Goal: Information Seeking & Learning: Learn about a topic

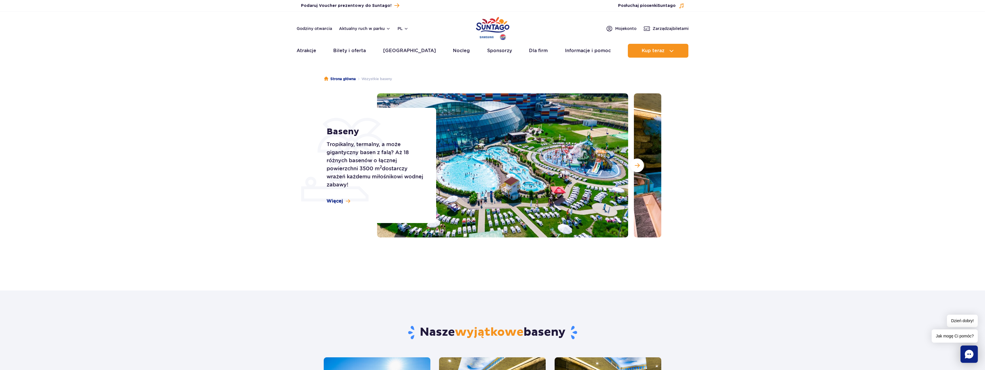
click at [340, 198] on div "Baseny Tropikalny, termalny, a może gigantyczny basen z falą? Aż 18 różnych bas…" at bounding box center [378, 165] width 117 height 115
click at [343, 203] on link "Więcej" at bounding box center [339, 201] width 24 height 6
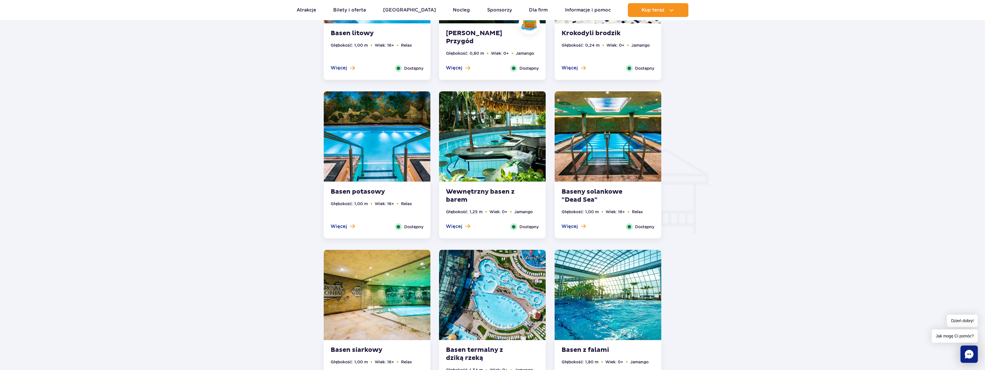
scroll to position [692, 0]
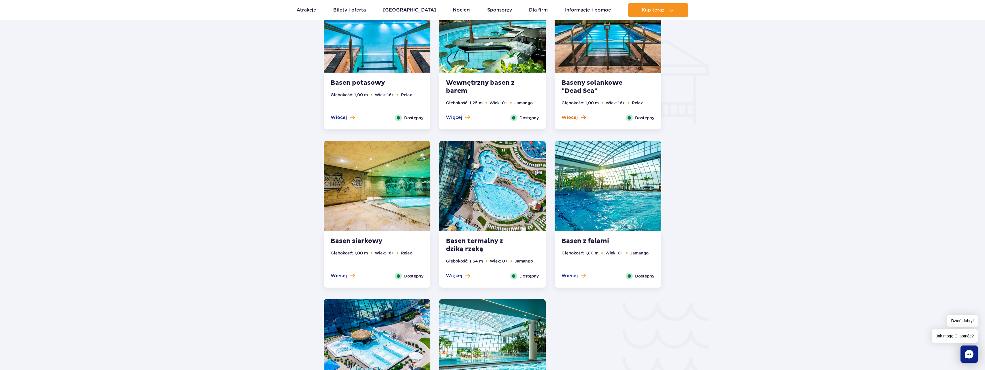
click at [581, 119] on span at bounding box center [583, 117] width 5 height 5
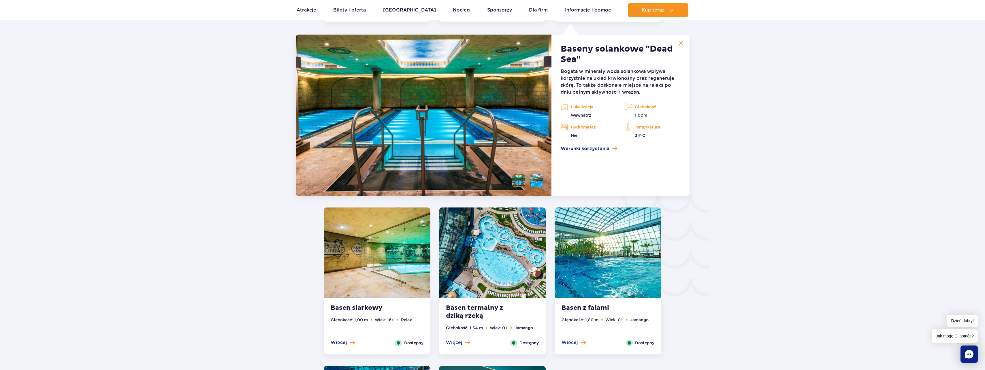
scroll to position [973, 0]
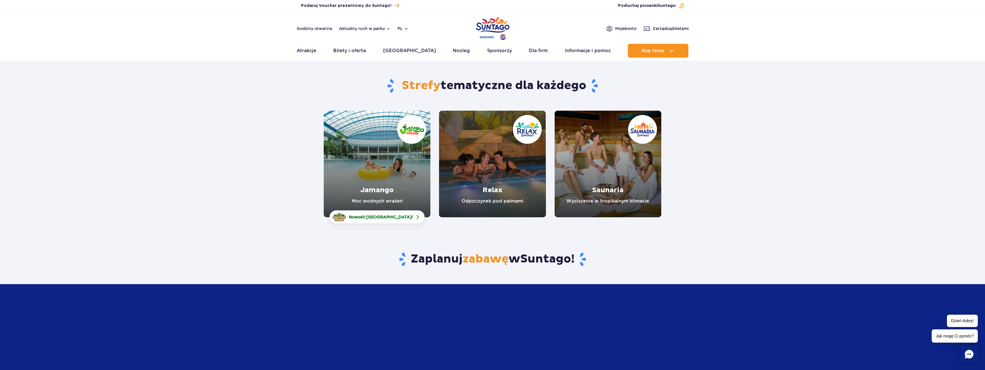
click at [507, 187] on link "Relax" at bounding box center [492, 164] width 107 height 107
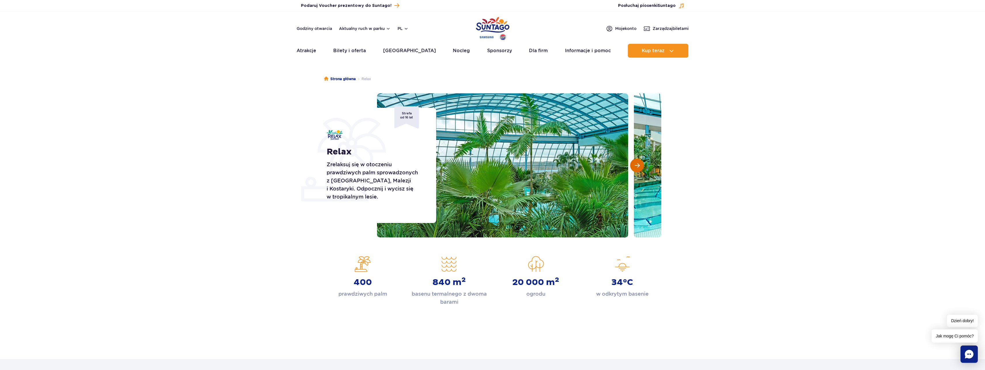
click at [638, 161] on button "Następny slajd" at bounding box center [637, 166] width 14 height 14
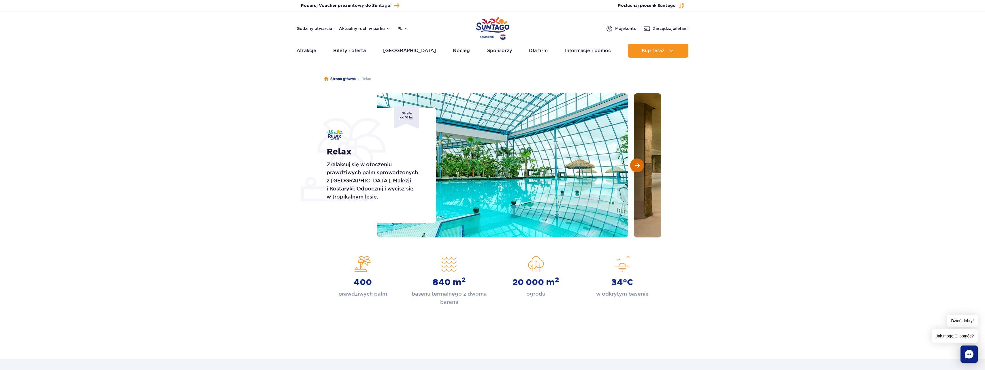
click at [638, 170] on button "Następny slajd" at bounding box center [637, 166] width 14 height 14
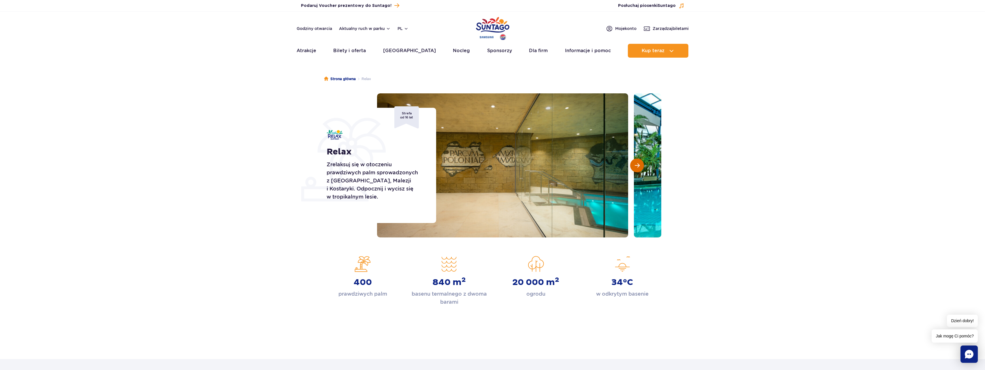
click at [638, 170] on button "Następny slajd" at bounding box center [637, 166] width 14 height 14
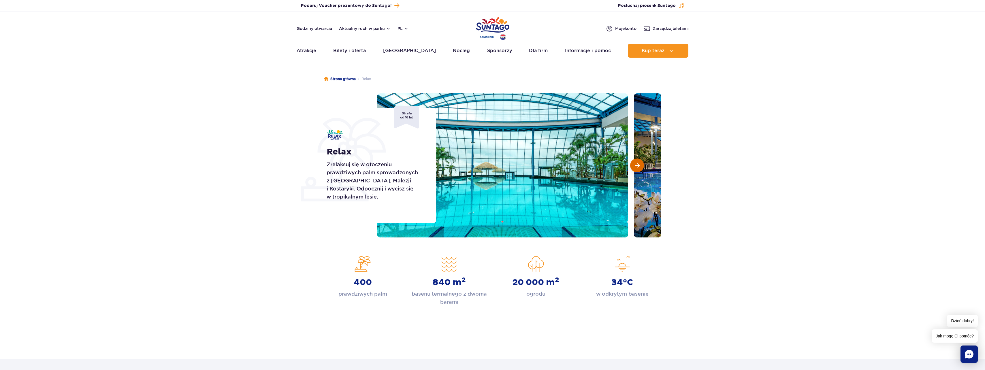
click at [638, 170] on button "Następny slajd" at bounding box center [637, 166] width 14 height 14
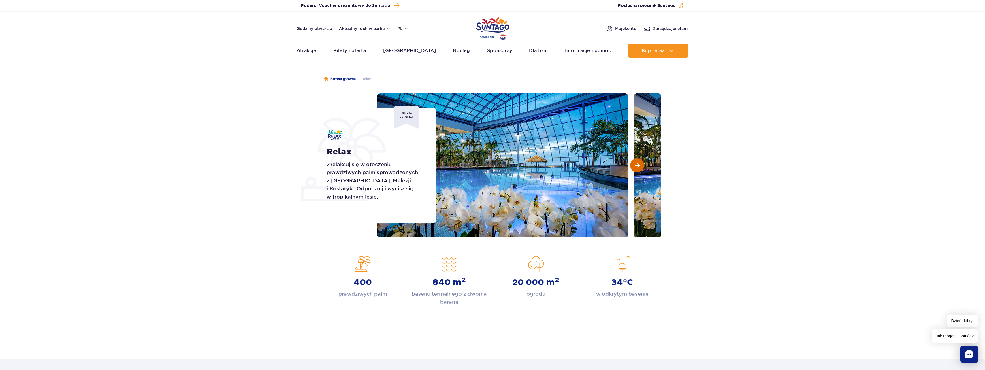
click at [638, 170] on button "Następny slajd" at bounding box center [637, 166] width 14 height 14
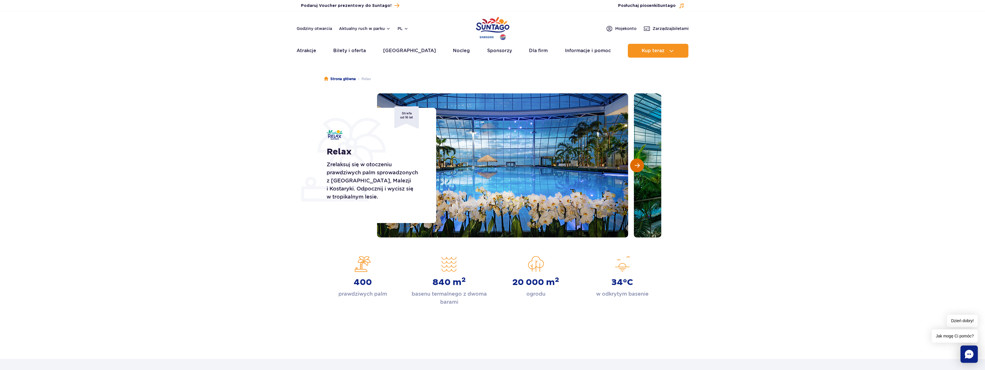
click at [638, 170] on button "Następny slajd" at bounding box center [637, 166] width 14 height 14
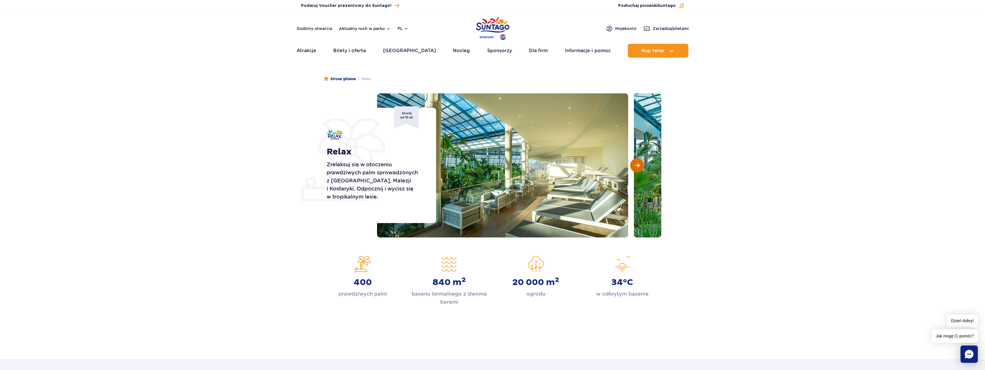
click at [638, 170] on button "Następny slajd" at bounding box center [637, 166] width 14 height 14
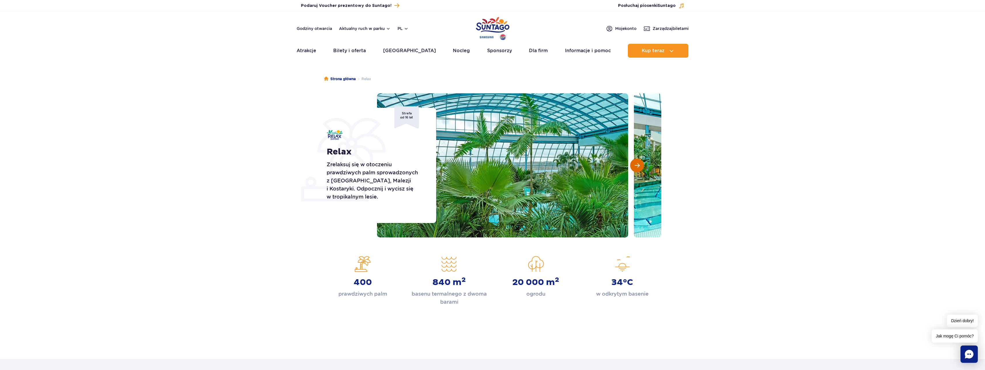
click at [638, 170] on button "Następny slajd" at bounding box center [637, 166] width 14 height 14
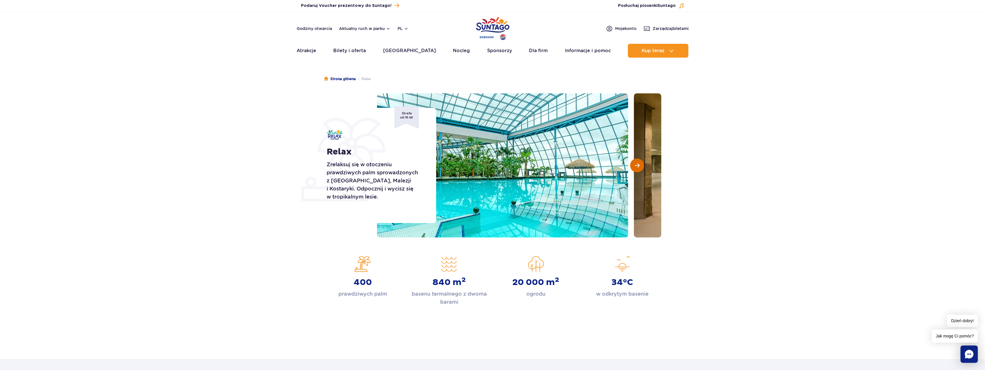
click at [638, 170] on button "Następny slajd" at bounding box center [637, 166] width 14 height 14
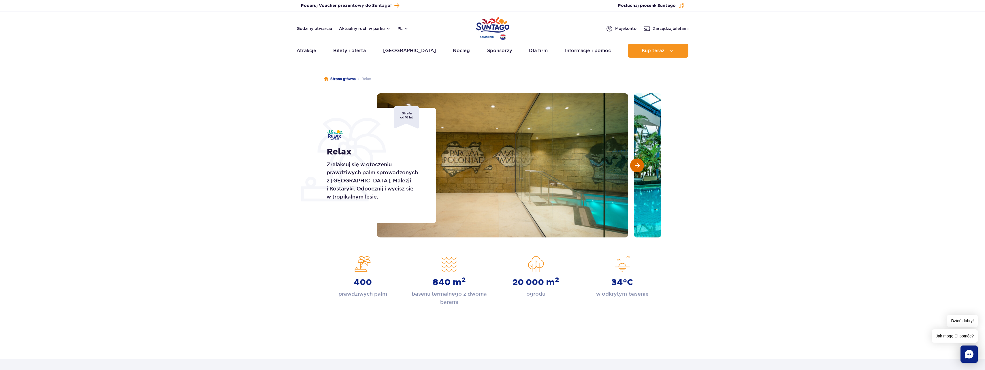
click at [638, 170] on button "Następny slajd" at bounding box center [637, 166] width 14 height 14
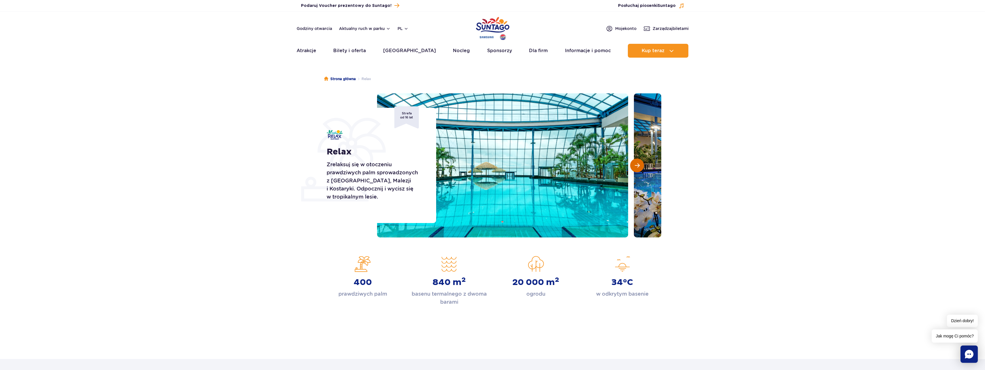
click at [638, 170] on button "Następny slajd" at bounding box center [637, 166] width 14 height 14
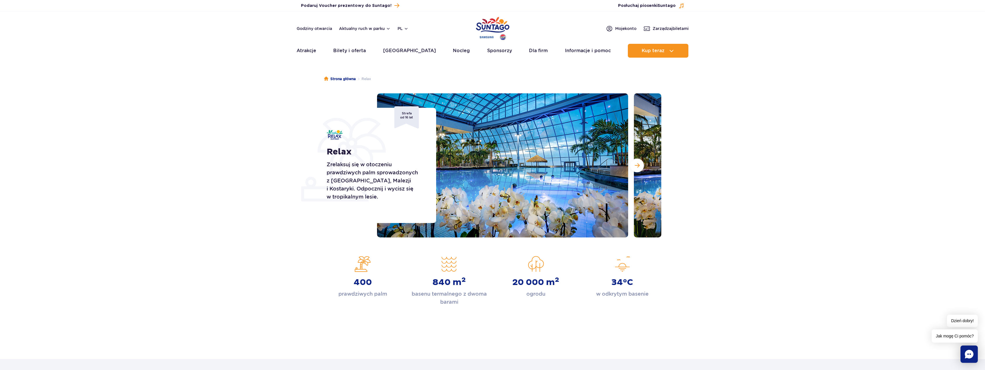
click at [338, 174] on p "Zrelaksuj się w otoczeniu prawdziwych palm sprowadzonych z Florydy, Malezji i K…" at bounding box center [375, 181] width 97 height 40
click at [636, 166] on span "Następny slajd" at bounding box center [637, 165] width 5 height 5
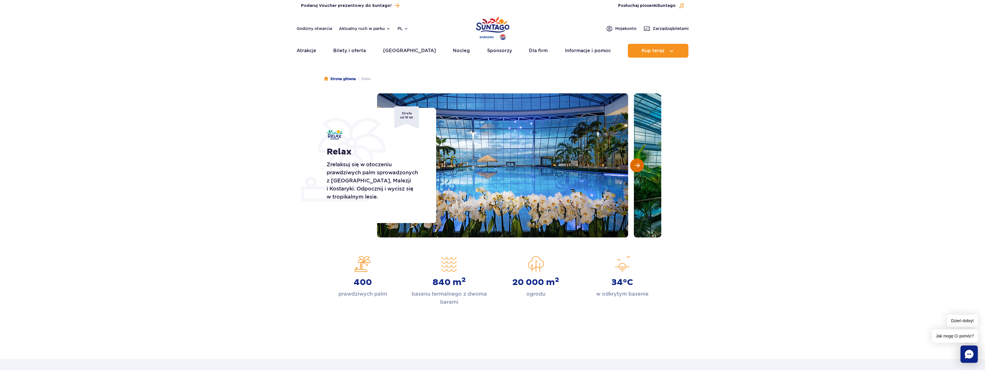
click at [636, 166] on span "Następny slajd" at bounding box center [637, 165] width 5 height 5
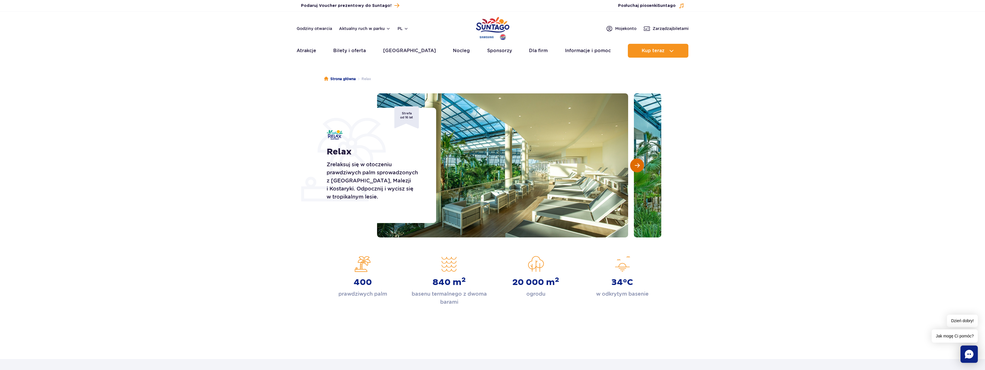
click at [636, 166] on span "Następny slajd" at bounding box center [637, 165] width 5 height 5
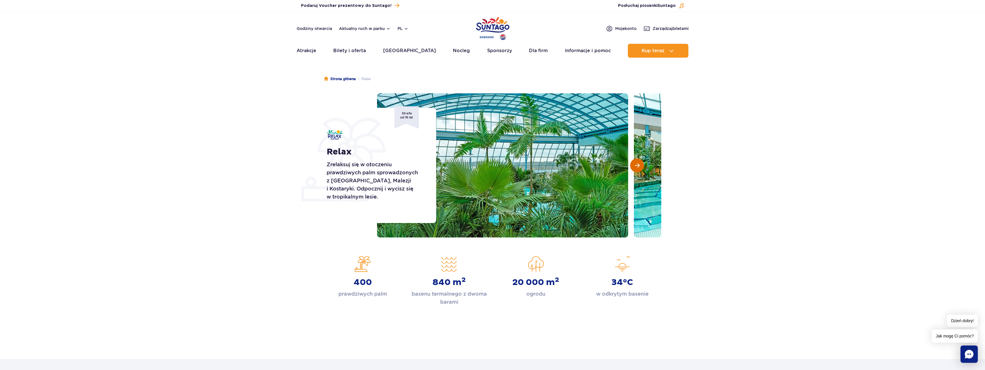
click at [636, 166] on span "Następny slajd" at bounding box center [637, 165] width 5 height 5
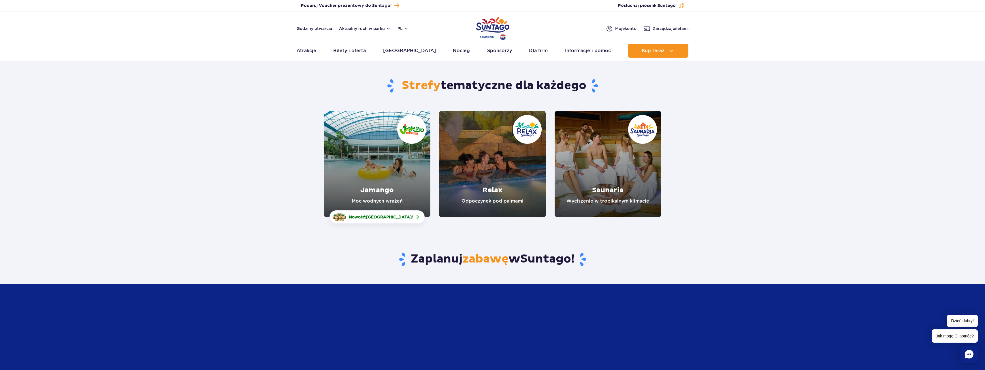
click at [380, 181] on link "Jamango" at bounding box center [377, 164] width 107 height 107
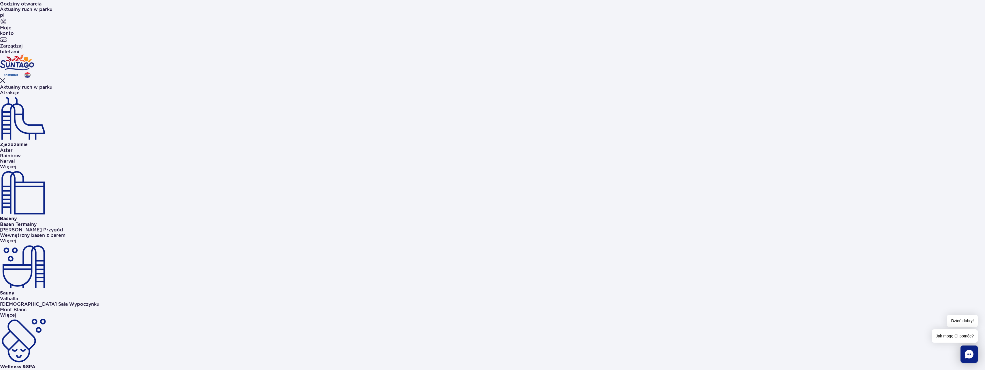
scroll to position [260, 0]
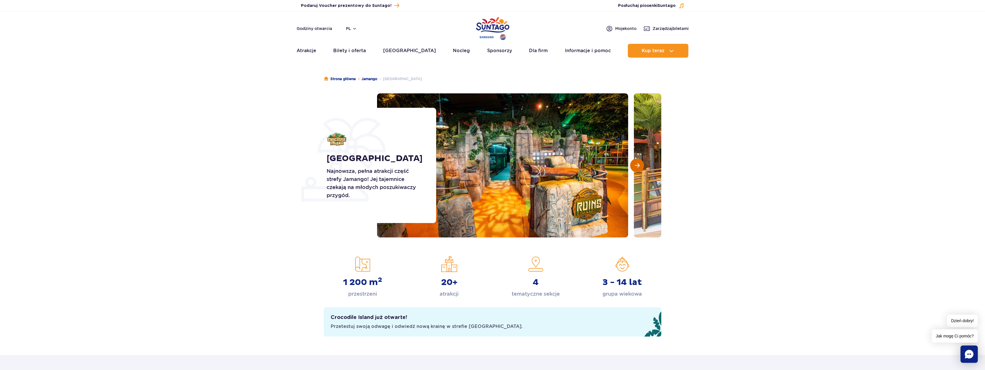
click at [635, 168] on button "Następny slajd" at bounding box center [637, 166] width 14 height 14
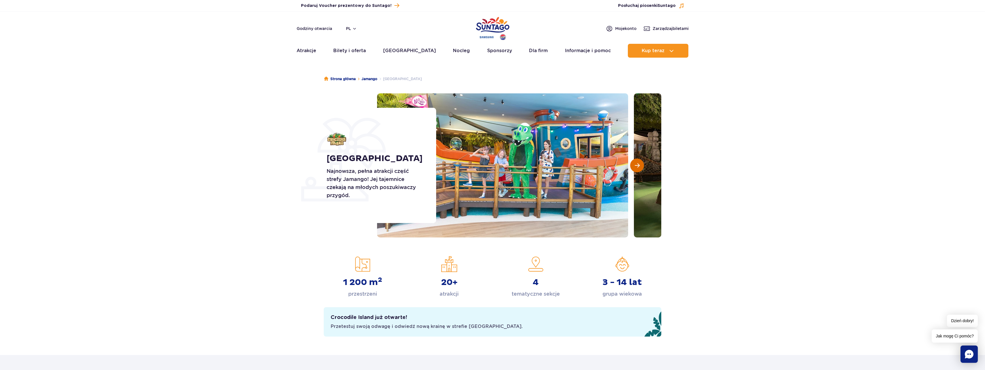
click at [635, 168] on button "Następny slajd" at bounding box center [637, 166] width 14 height 14
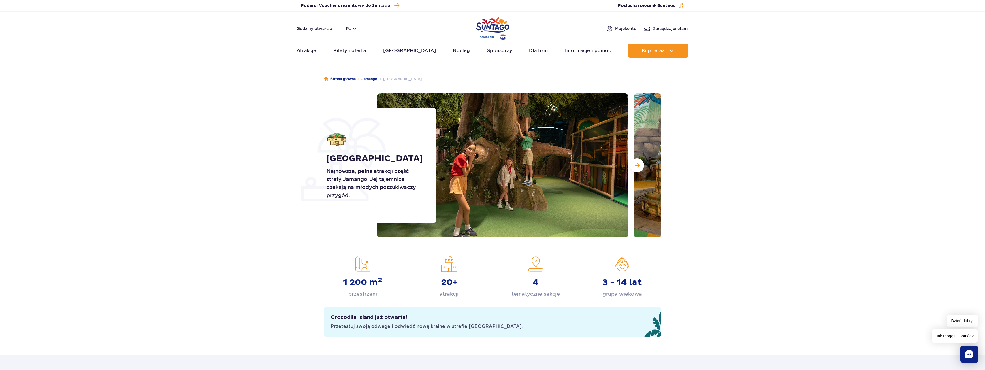
drag, startPoint x: 713, startPoint y: 249, endPoint x: 716, endPoint y: 158, distance: 90.3
click at [375, 77] on link "Jamango" at bounding box center [370, 79] width 16 height 6
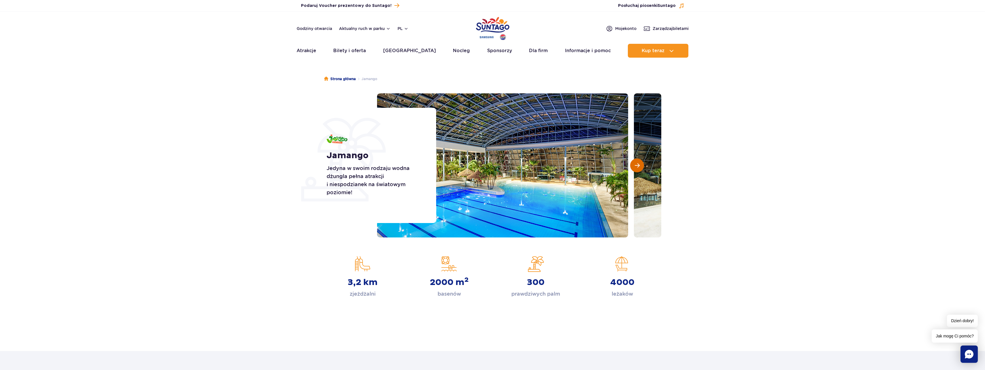
click at [638, 165] on span "Następny slajd" at bounding box center [637, 165] width 5 height 5
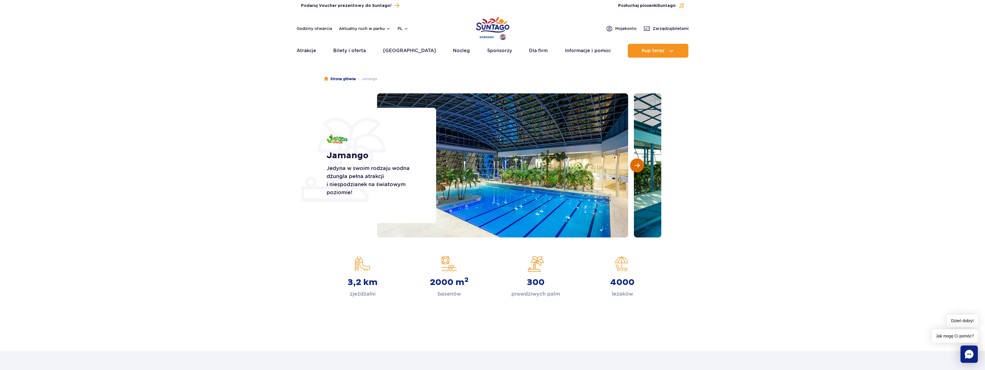
click at [638, 165] on span "Następny slajd" at bounding box center [637, 165] width 5 height 5
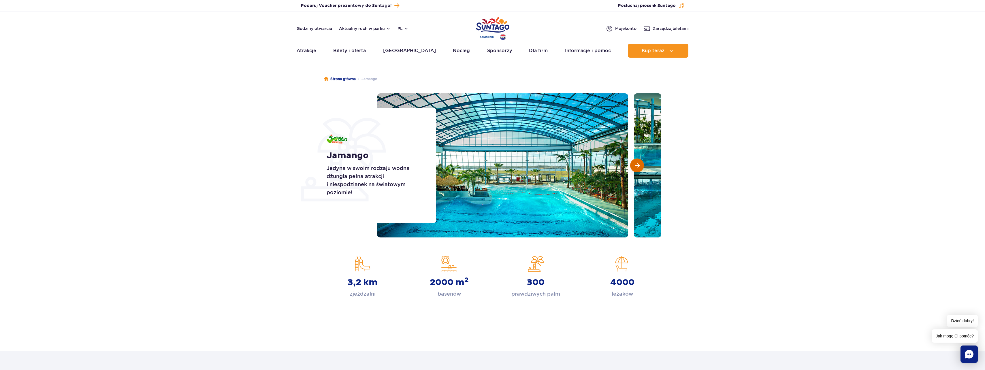
click at [638, 165] on span "Następny slajd" at bounding box center [637, 165] width 5 height 5
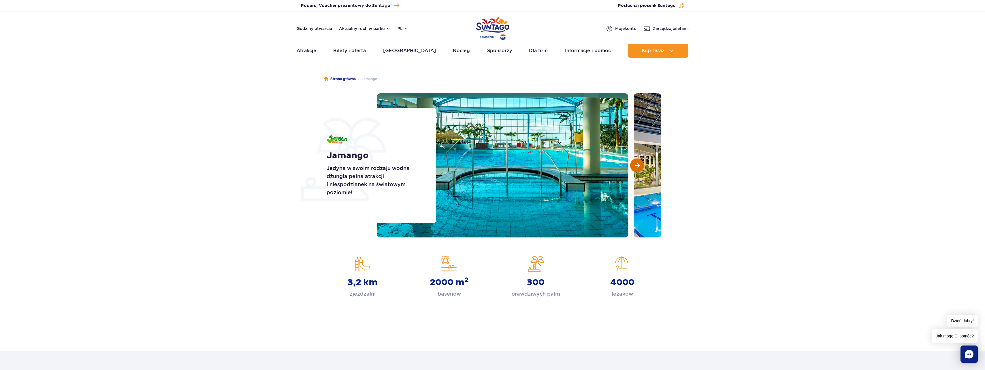
click at [638, 165] on span "Następny slajd" at bounding box center [637, 165] width 5 height 5
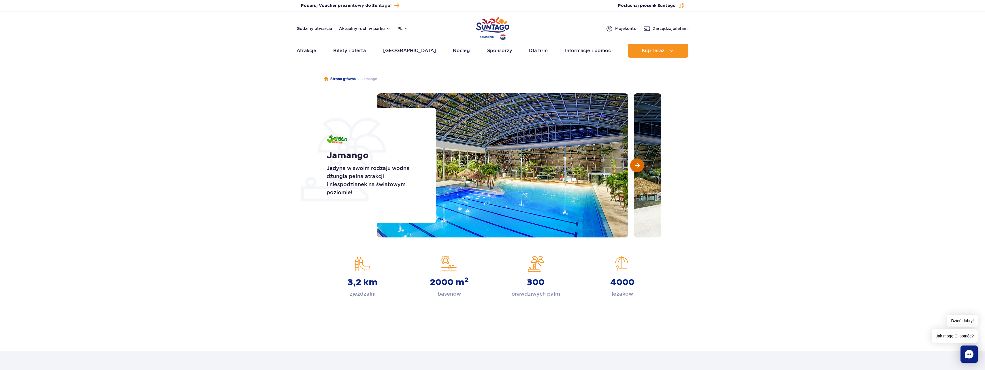
click at [638, 165] on span "Następny slajd" at bounding box center [637, 165] width 5 height 5
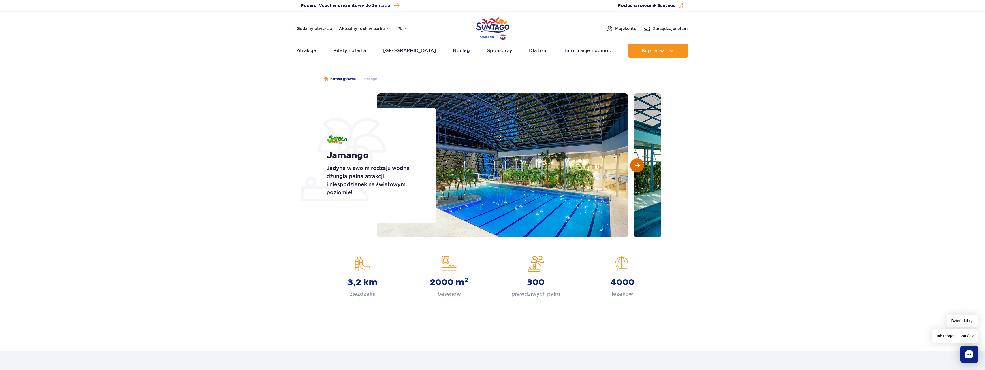
click at [638, 165] on span "Następny slajd" at bounding box center [637, 165] width 5 height 5
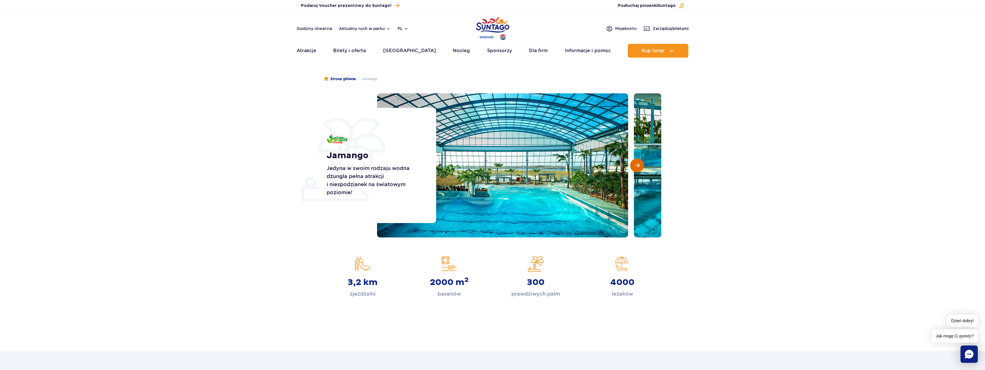
click at [638, 165] on span "Następny slajd" at bounding box center [637, 165] width 5 height 5
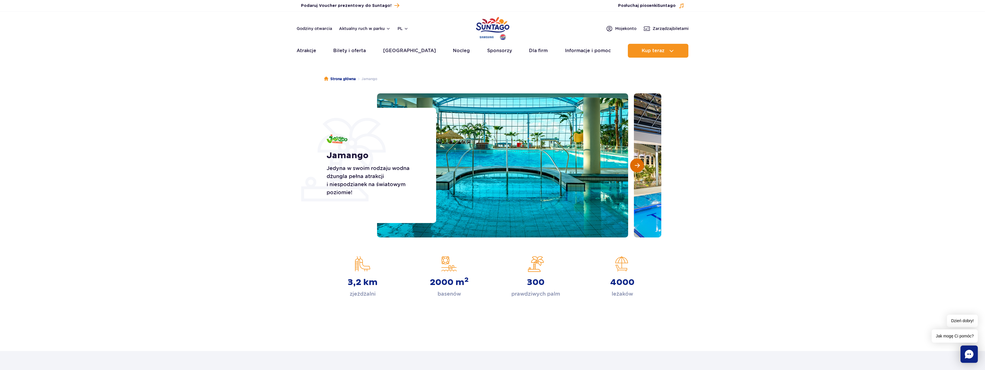
click at [638, 165] on span "Następny slajd" at bounding box center [637, 165] width 5 height 5
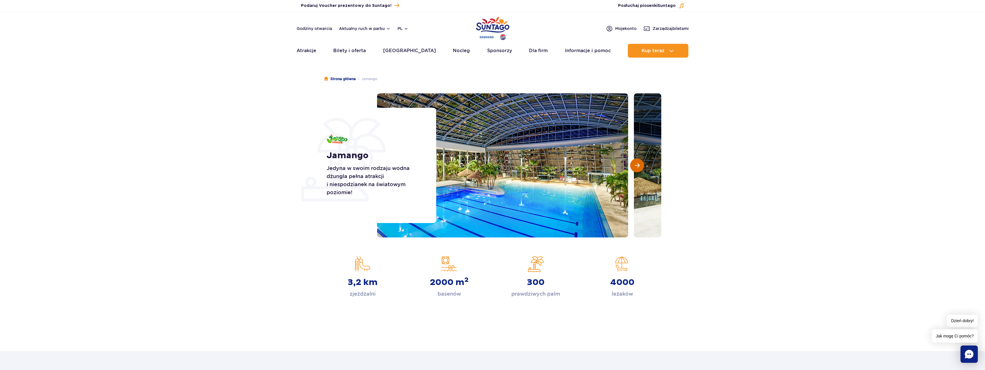
click at [638, 165] on span "Następny slajd" at bounding box center [637, 165] width 5 height 5
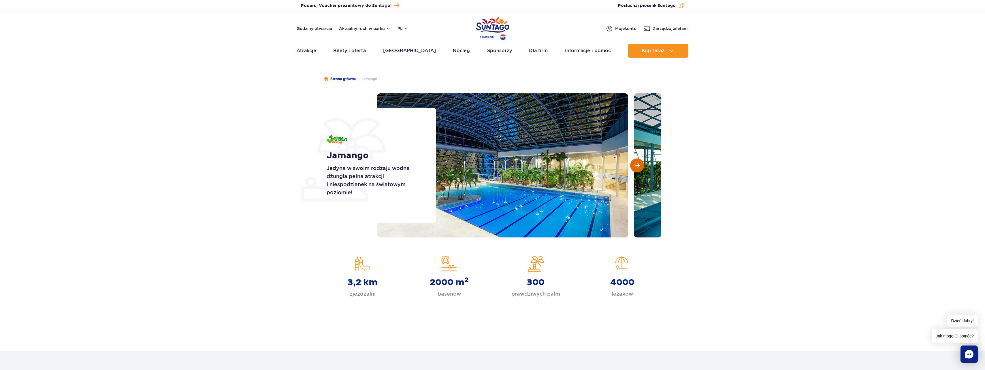
click at [638, 165] on span "Następny slajd" at bounding box center [637, 165] width 5 height 5
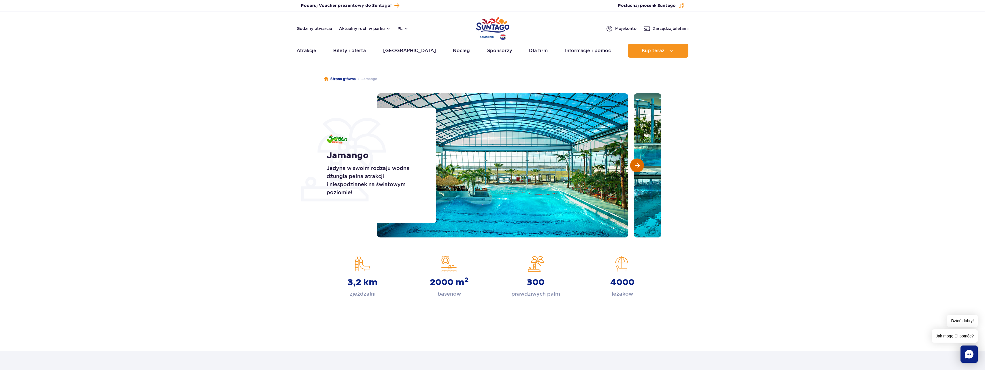
click at [638, 165] on span "Następny slajd" at bounding box center [637, 165] width 5 height 5
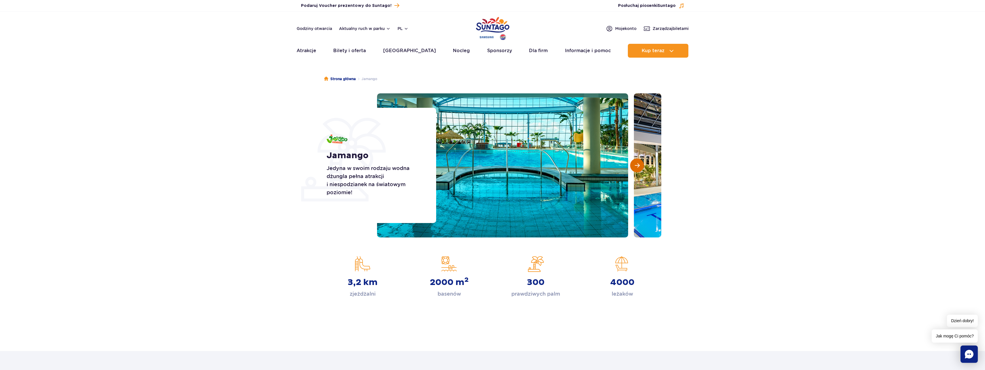
click at [638, 165] on span "Następny slajd" at bounding box center [637, 165] width 5 height 5
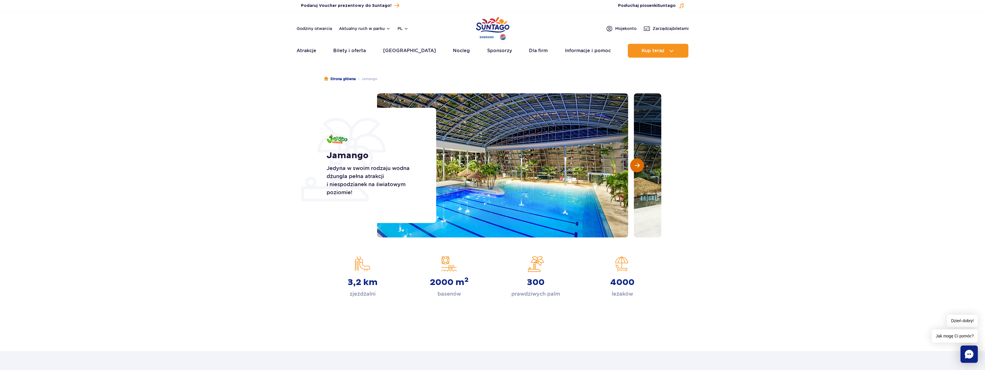
click at [638, 165] on span "Następny slajd" at bounding box center [637, 165] width 5 height 5
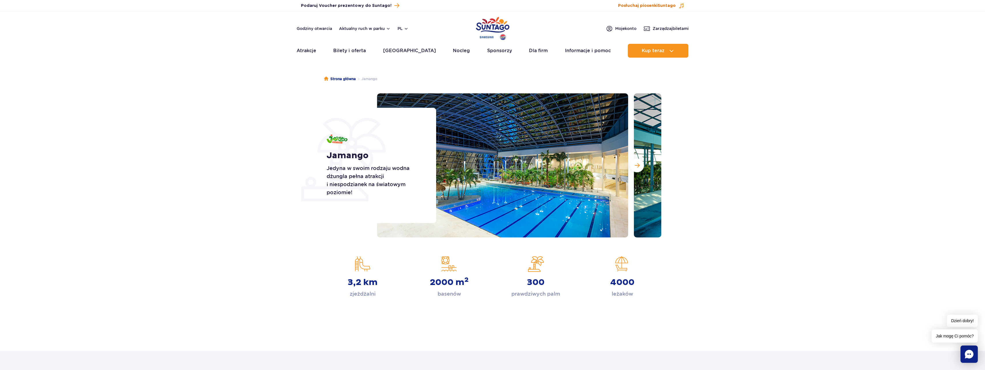
click at [683, 5] on span at bounding box center [682, 6] width 6 height 6
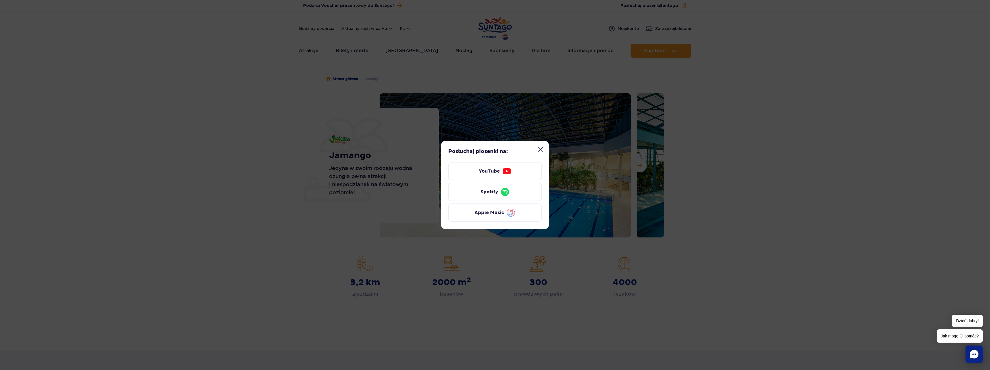
click at [503, 168] on img at bounding box center [506, 171] width 9 height 9
